Goal: Task Accomplishment & Management: Use online tool/utility

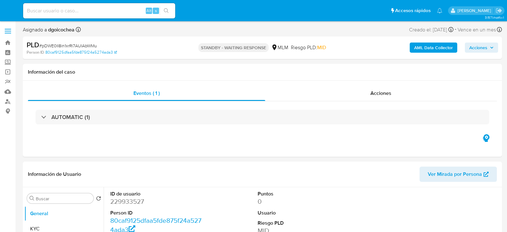
select select "10"
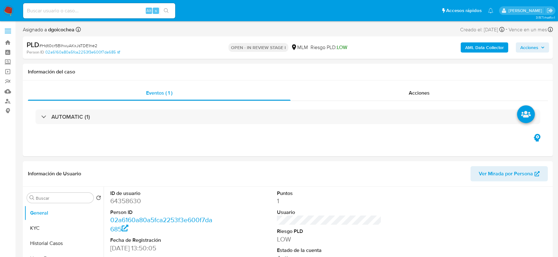
select select "10"
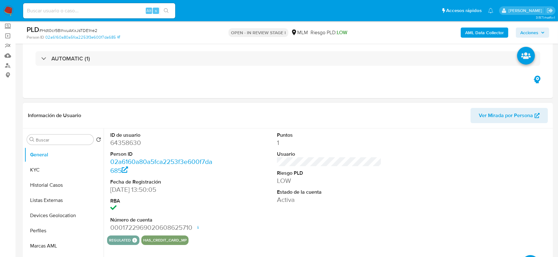
scroll to position [35, 0]
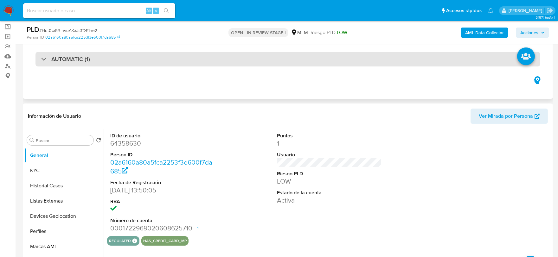
drag, startPoint x: 77, startPoint y: 59, endPoint x: 81, endPoint y: 63, distance: 6.7
click at [77, 59] on h3 "AUTOMATIC (1)" at bounding box center [70, 59] width 39 height 7
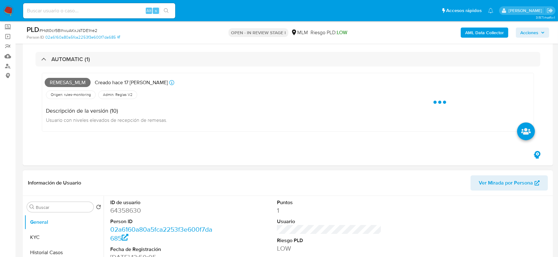
click at [179, 174] on div "Información de Usuario Ver Mirada por Persona" at bounding box center [288, 184] width 530 height 26
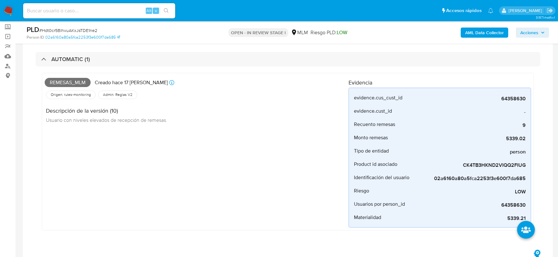
click at [182, 174] on div "Remesas_mlm Creado hace 17 [PERSON_NAME] Creado: [DATE] 03:05:18 Origen: rules-…" at bounding box center [197, 152] width 304 height 152
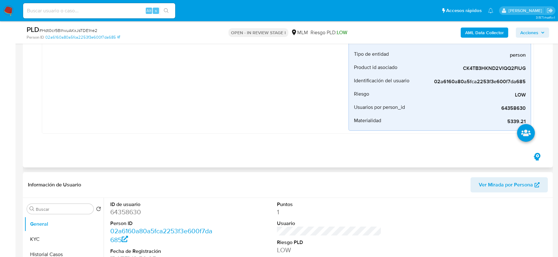
scroll to position [281, 0]
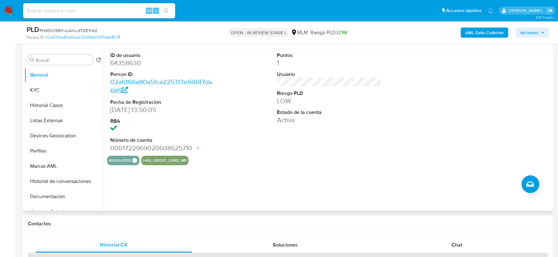
click at [255, 179] on div "ID de usuario 64358630 Person ID 02a6160a80a5fca2253f3e600f7da685 Fecha de Regi…" at bounding box center [328, 130] width 448 height 162
click at [52, 91] on button "KYC" at bounding box center [61, 90] width 74 height 15
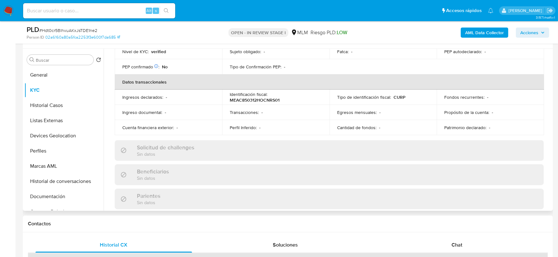
click at [116, 122] on td "Cuenta financiera exterior : -" at bounding box center [168, 127] width 107 height 15
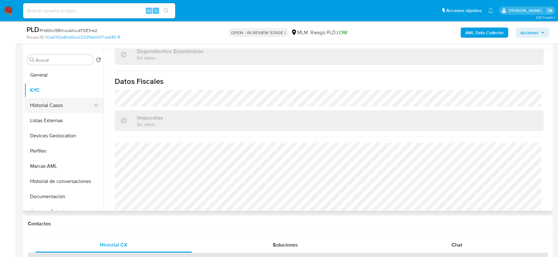
click at [48, 102] on button "Historial Casos" at bounding box center [61, 105] width 74 height 15
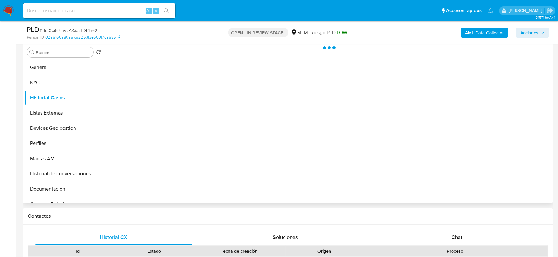
scroll to position [0, 0]
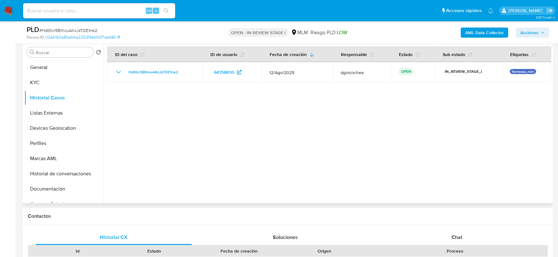
click at [177, 140] on div at bounding box center [328, 122] width 448 height 162
click at [58, 114] on button "Listas Externas" at bounding box center [61, 113] width 74 height 15
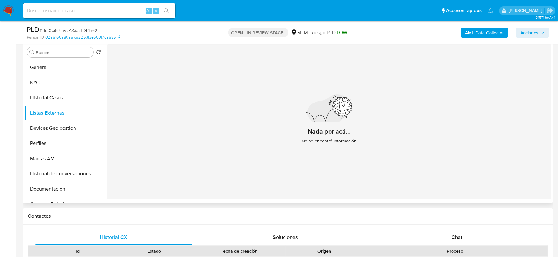
click at [170, 137] on div "Nada por acá... No se encontró información" at bounding box center [329, 121] width 444 height 155
click at [52, 130] on button "Devices Geolocation" at bounding box center [61, 128] width 74 height 15
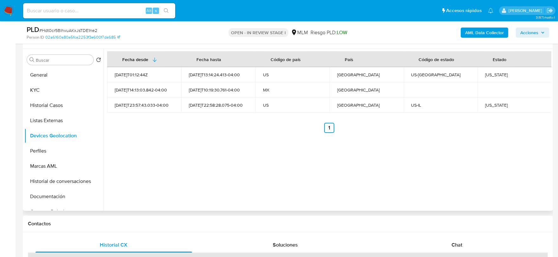
click at [163, 176] on div "Fecha desde [GEOGRAPHIC_DATA] hasta Código de país País Código de estado Estado…" at bounding box center [328, 130] width 448 height 162
click at [36, 145] on button "Perfiles" at bounding box center [61, 151] width 74 height 15
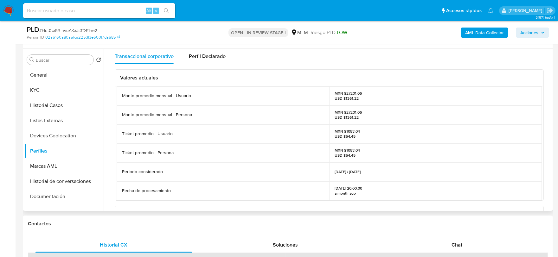
click at [109, 128] on div "Valores actuales Monto promedio mensual - Usuario MXN $27201.06 USD $1361.22 Mo…" at bounding box center [329, 211] width 444 height 295
drag, startPoint x: 46, startPoint y: 192, endPoint x: 55, endPoint y: 180, distance: 15.0
click at [46, 192] on button "Documentación" at bounding box center [63, 196] width 79 height 15
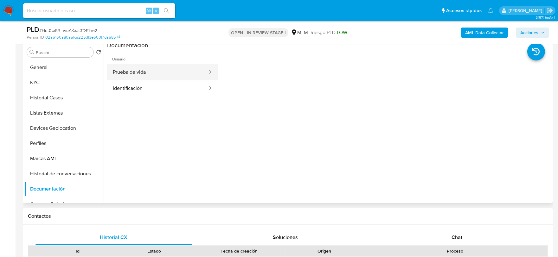
click at [132, 74] on button "Prueba de vida" at bounding box center [157, 72] width 101 height 16
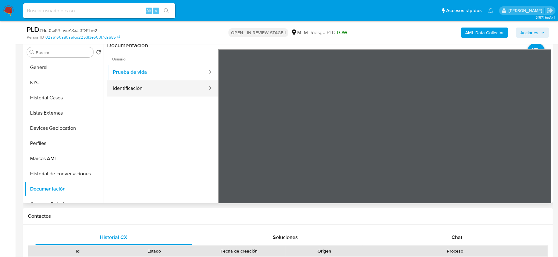
click at [174, 88] on button "Identificación" at bounding box center [157, 89] width 101 height 16
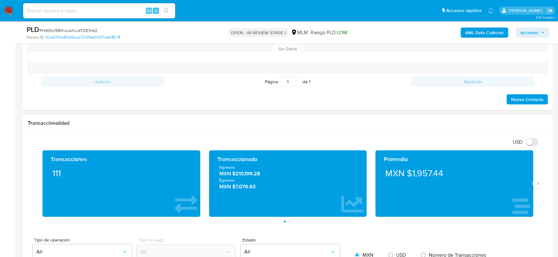
scroll to position [528, 0]
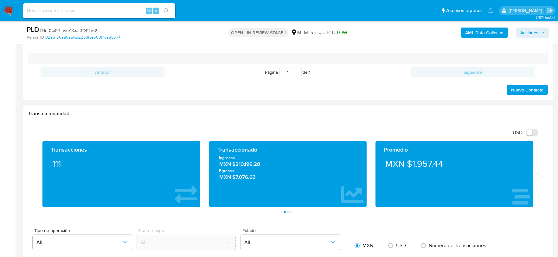
click at [534, 179] on div "Promedio MXN $1,957.44" at bounding box center [454, 174] width 167 height 67
click at [537, 176] on icon "Siguiente" at bounding box center [537, 174] width 5 height 5
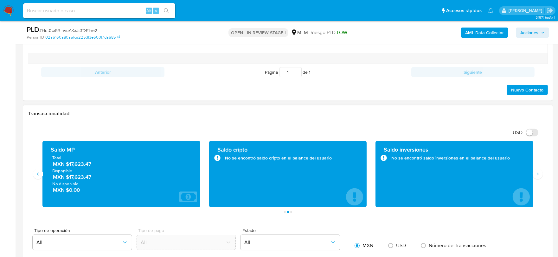
drag, startPoint x: 96, startPoint y: 164, endPoint x: 69, endPoint y: 164, distance: 26.6
click at [69, 164] on span "MXN $17,623.47" at bounding box center [122, 164] width 138 height 7
click at [170, 112] on h1 "Transaccionalidad" at bounding box center [288, 114] width 520 height 6
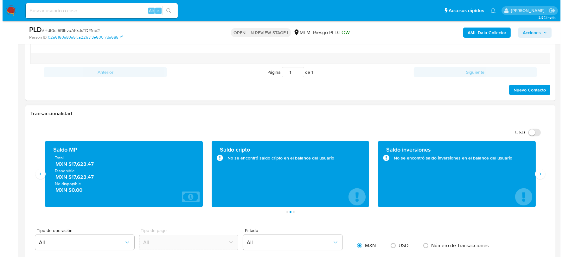
scroll to position [262, 0]
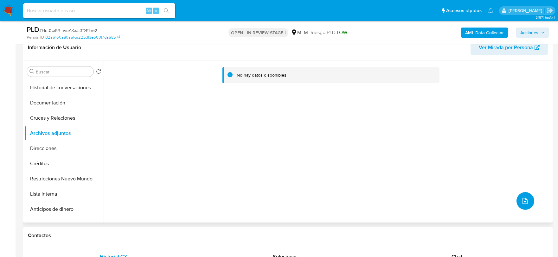
click at [521, 200] on icon "upload-file" at bounding box center [525, 201] width 8 height 8
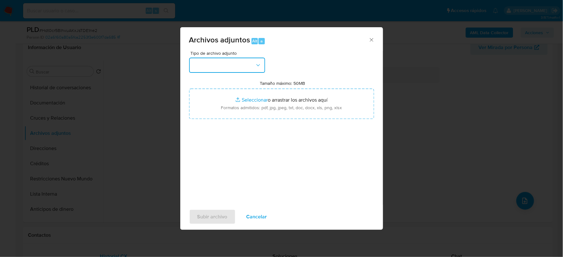
click at [226, 70] on button "button" at bounding box center [227, 65] width 76 height 15
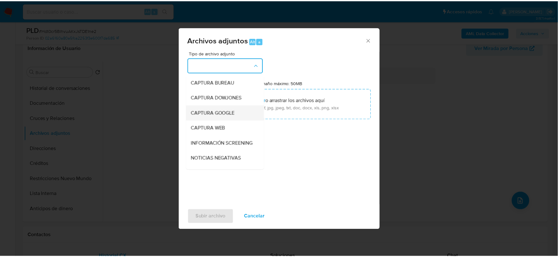
scroll to position [48, 0]
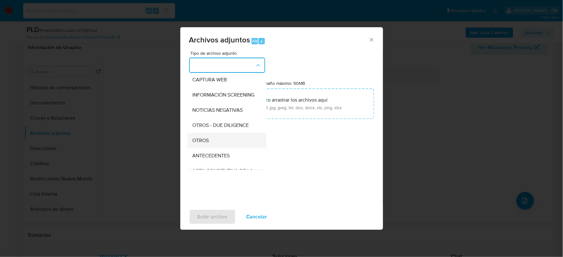
click at [210, 143] on div "OTROS" at bounding box center [225, 140] width 65 height 15
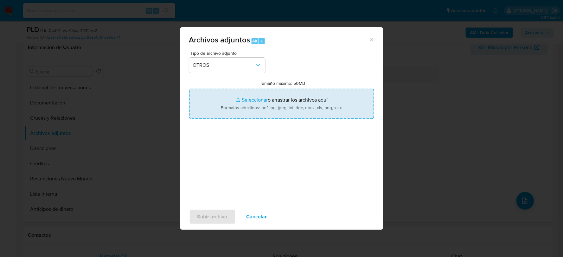
type input "C:\fakepath\64358630_CESAR MENDEZ_AGO2025.xlsx"
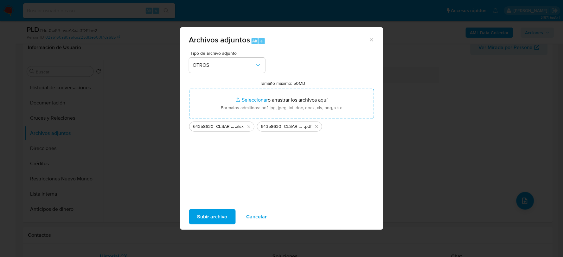
click at [220, 214] on span "Subir archivo" at bounding box center [212, 217] width 30 height 14
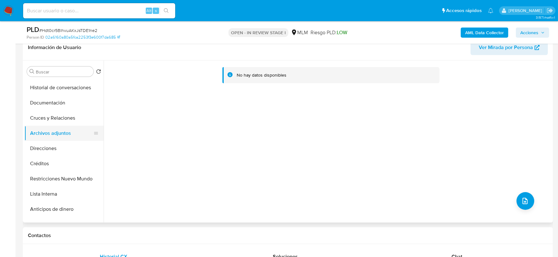
click at [64, 133] on button "Archivos adjuntos" at bounding box center [61, 133] width 74 height 15
click at [67, 116] on button "Cruces y Relaciones" at bounding box center [61, 118] width 74 height 15
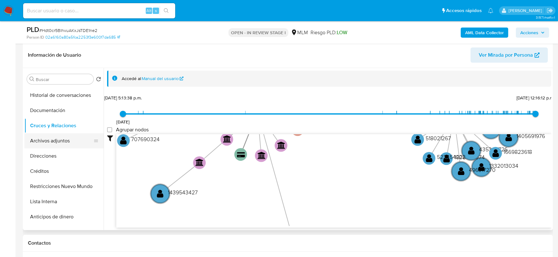
click at [68, 137] on button "Archivos adjuntos" at bounding box center [61, 140] width 74 height 15
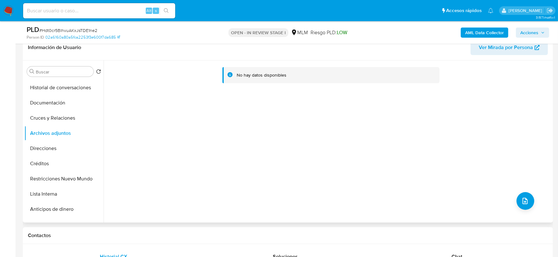
click at [287, 152] on div "No hay datos disponibles" at bounding box center [328, 142] width 448 height 162
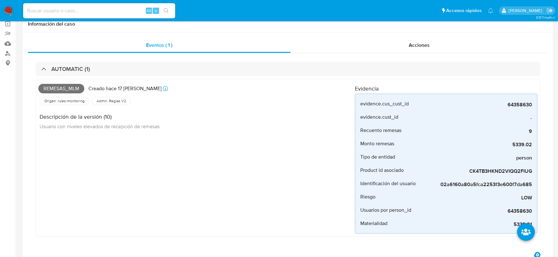
scroll to position [0, 0]
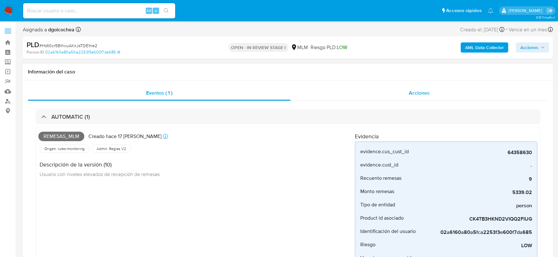
click at [419, 94] on span "Acciones" at bounding box center [419, 92] width 21 height 7
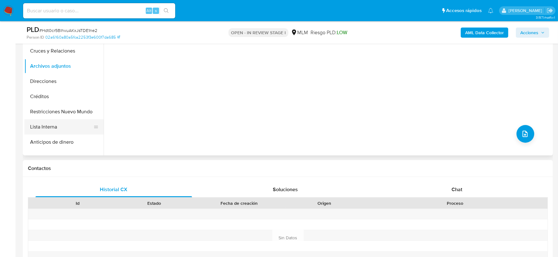
scroll to position [246, 0]
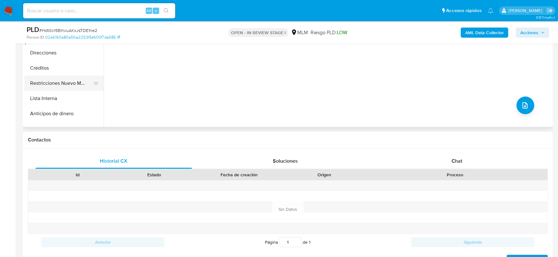
click at [55, 82] on button "Restricciones Nuevo Mundo" at bounding box center [61, 83] width 74 height 15
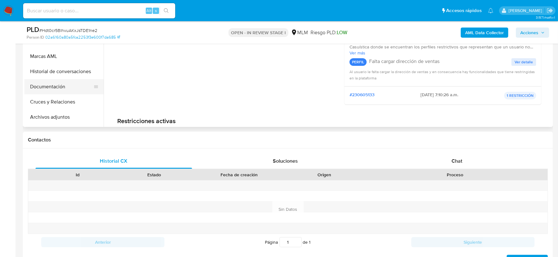
scroll to position [0, 0]
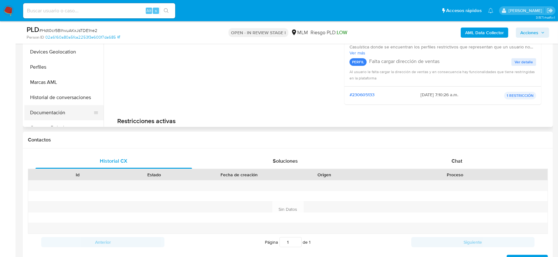
drag, startPoint x: 53, startPoint y: 110, endPoint x: 56, endPoint y: 108, distance: 3.9
click at [53, 110] on button "Documentación" at bounding box center [61, 112] width 74 height 15
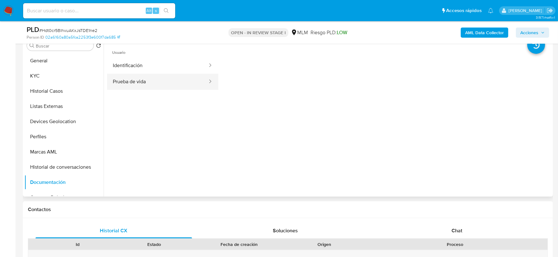
scroll to position [176, 0]
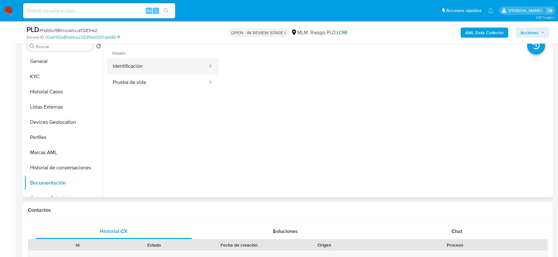
click at [167, 67] on button "Identificación" at bounding box center [157, 66] width 101 height 16
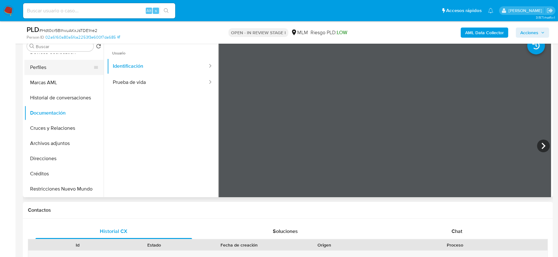
scroll to position [70, 0]
click at [61, 142] on button "Archivos adjuntos" at bounding box center [61, 143] width 74 height 15
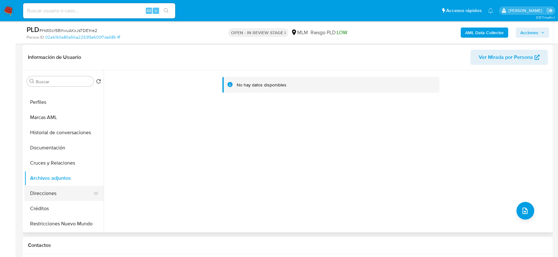
scroll to position [106, 0]
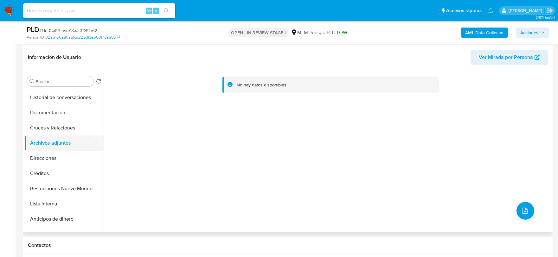
click at [65, 141] on button "Archivos adjuntos" at bounding box center [61, 143] width 74 height 15
click at [68, 129] on button "Cruces y Relaciones" at bounding box center [61, 127] width 74 height 15
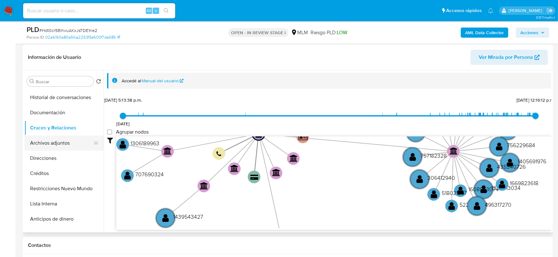
click at [72, 143] on button "Archivos adjuntos" at bounding box center [61, 143] width 74 height 15
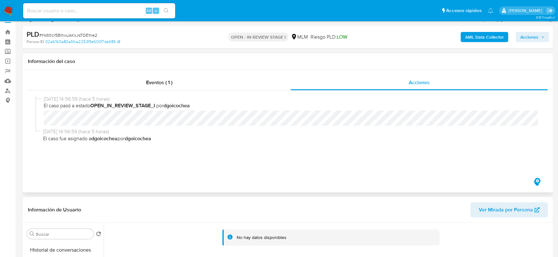
scroll to position [0, 0]
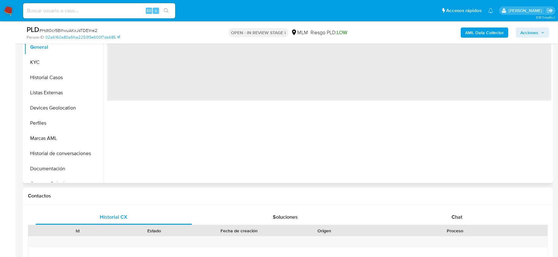
scroll to position [176, 0]
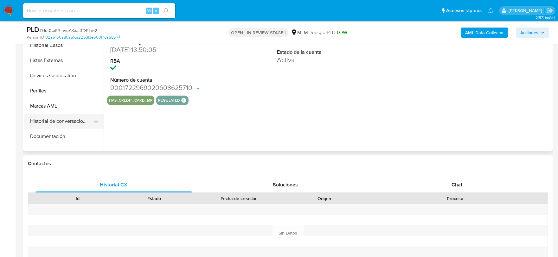
select select "10"
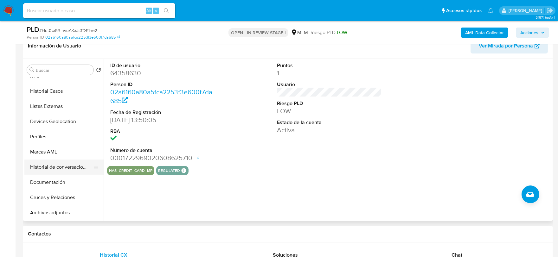
scroll to position [35, 0]
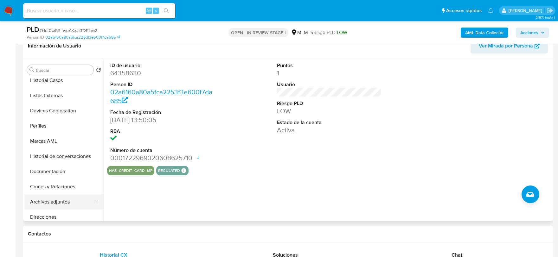
click at [62, 202] on button "Archivos adjuntos" at bounding box center [61, 202] width 74 height 15
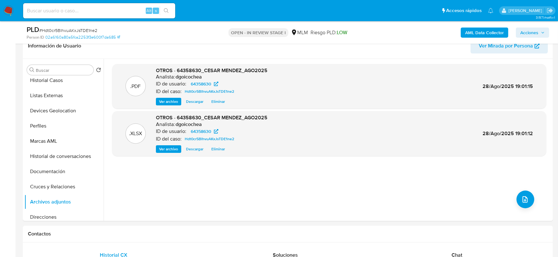
click at [539, 32] on span "Acciones" at bounding box center [529, 33] width 18 height 10
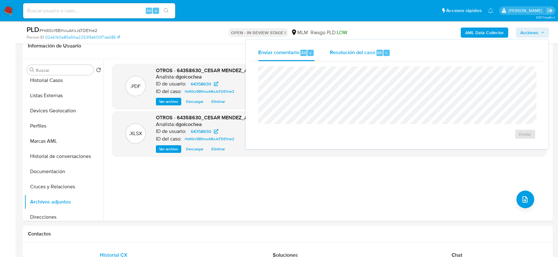
click at [349, 54] on span "Resolución del caso" at bounding box center [352, 52] width 45 height 7
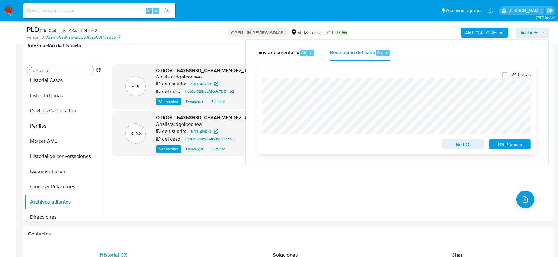
click at [455, 141] on span "No ROI" at bounding box center [463, 144] width 33 height 9
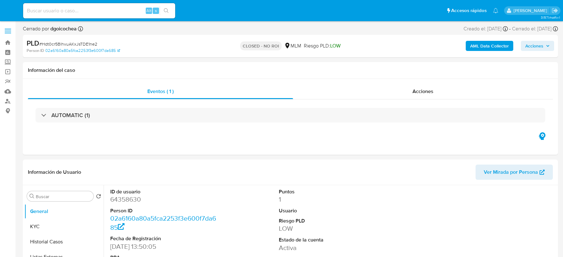
select select "10"
